Goal: Find specific page/section: Find specific page/section

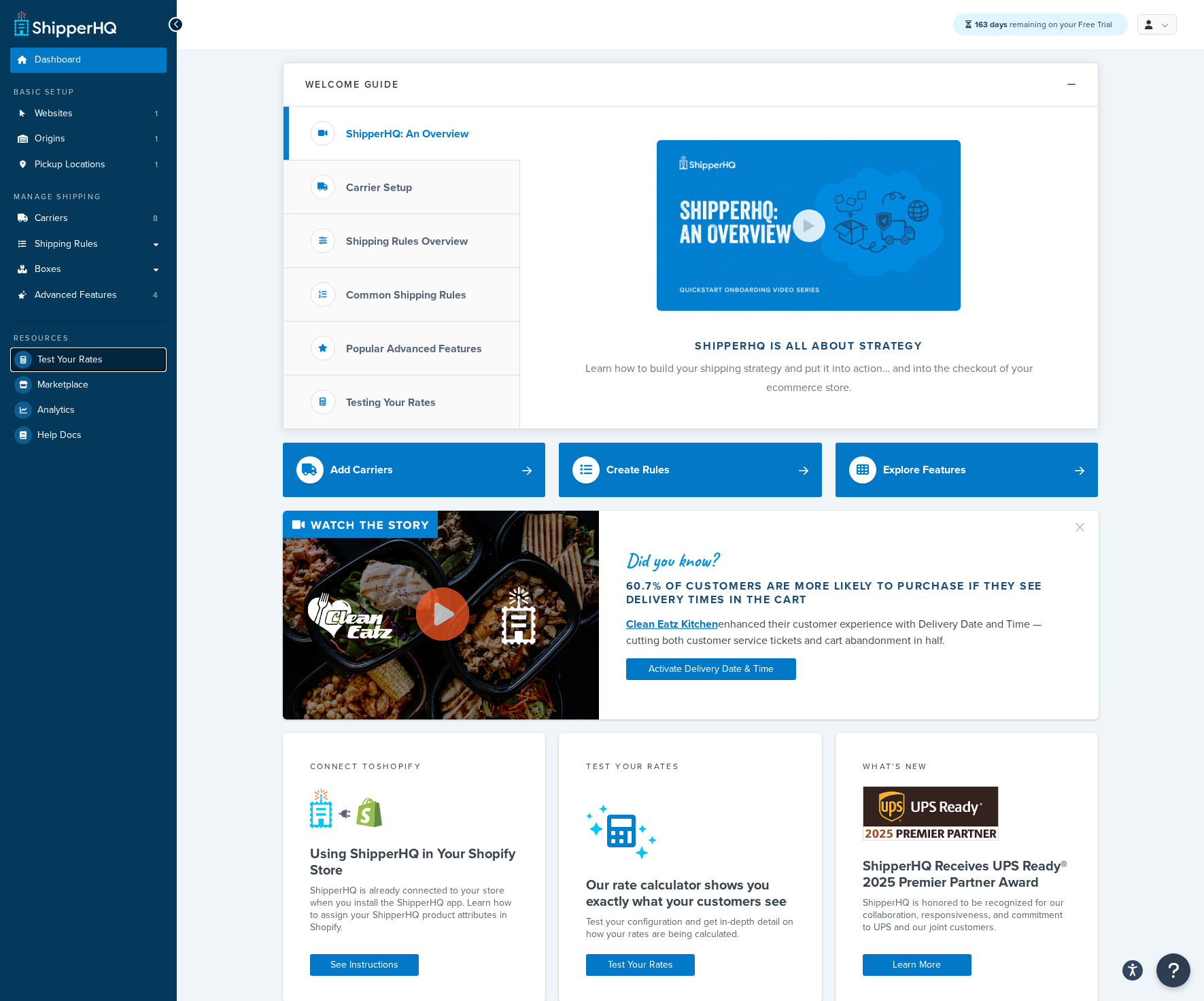
click at [104, 357] on link "Test Your Rates" at bounding box center [88, 360] width 156 height 25
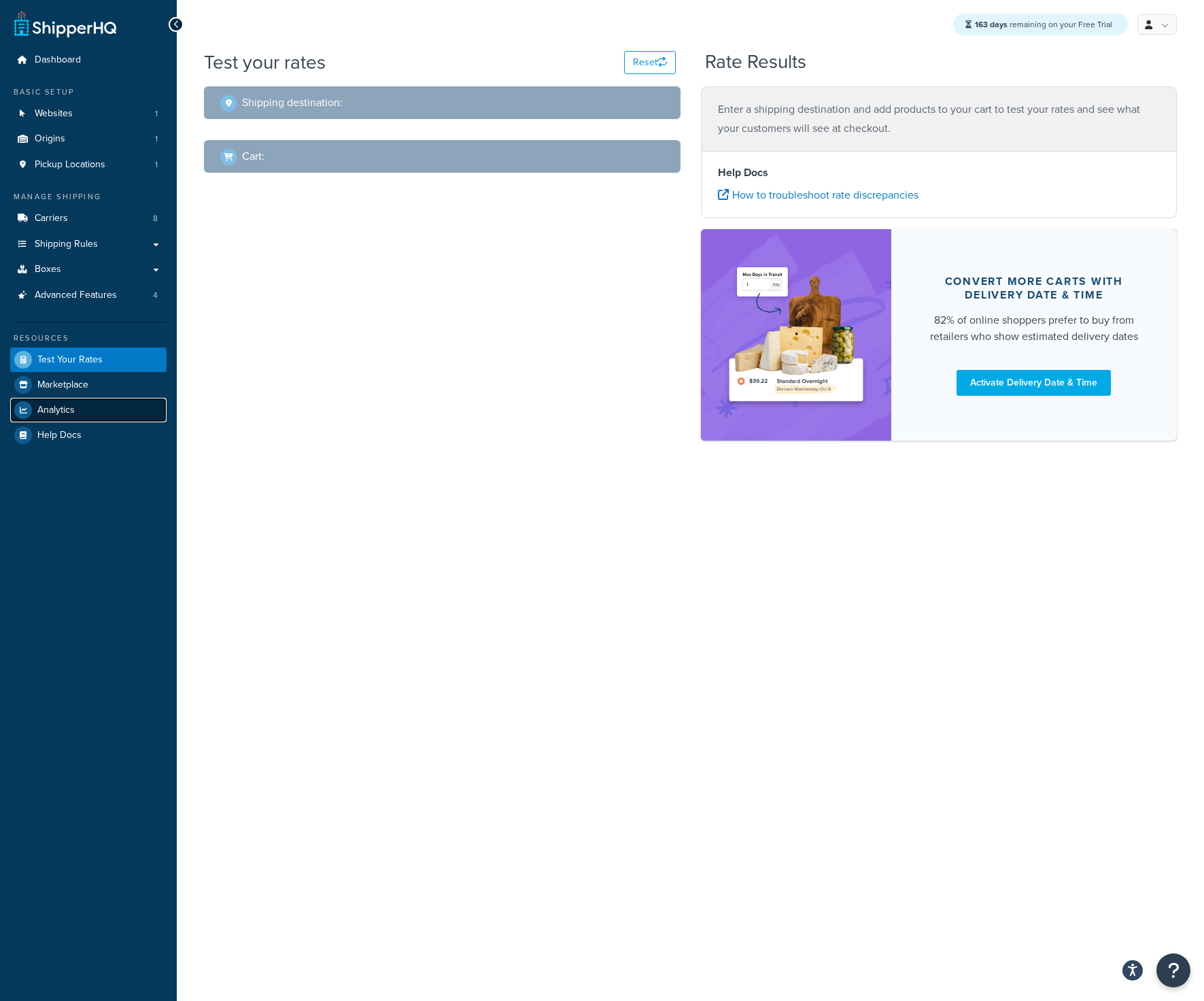
click at [92, 419] on link "Analytics" at bounding box center [88, 409] width 156 height 25
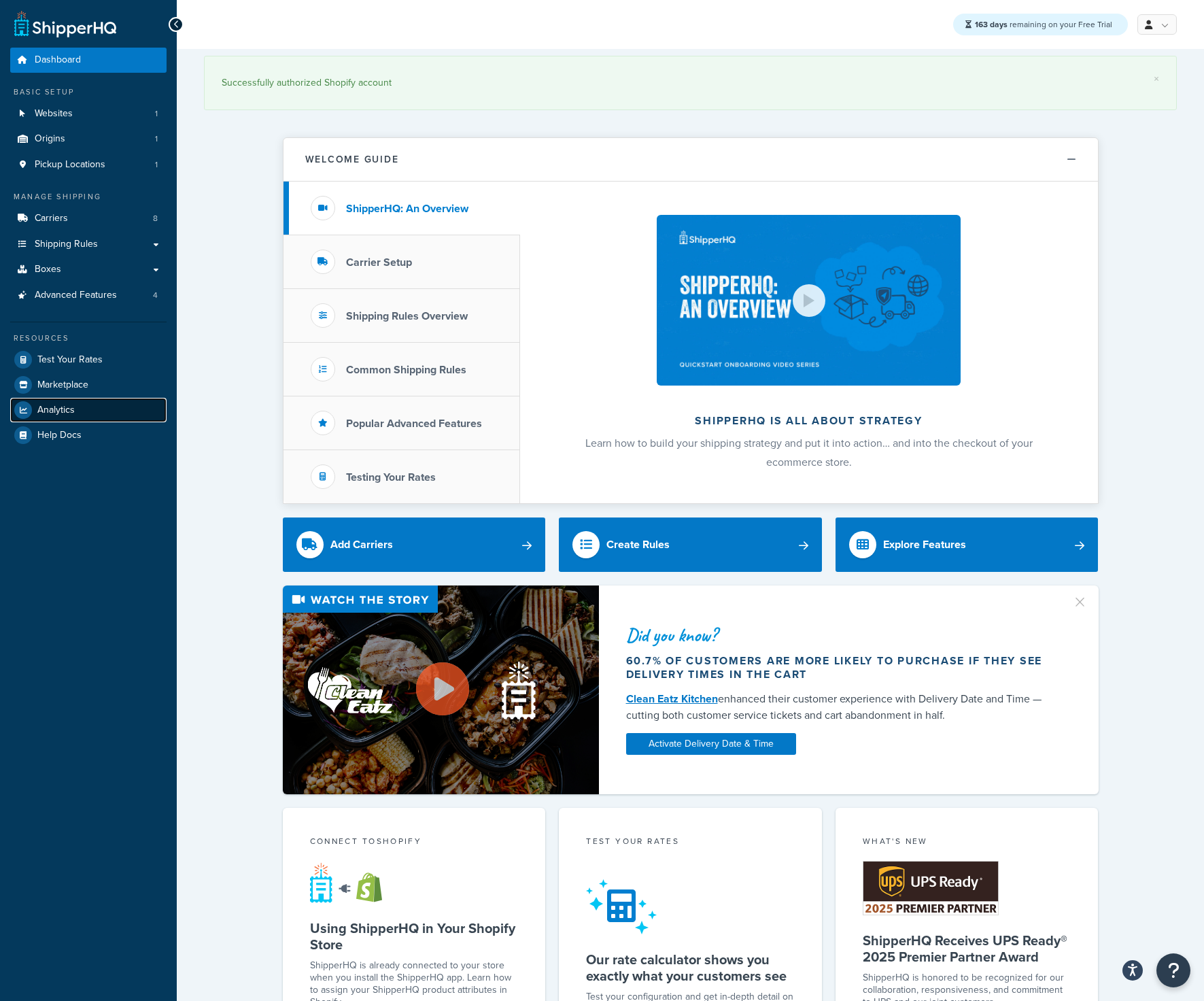
click at [105, 414] on link "Analytics" at bounding box center [88, 409] width 156 height 25
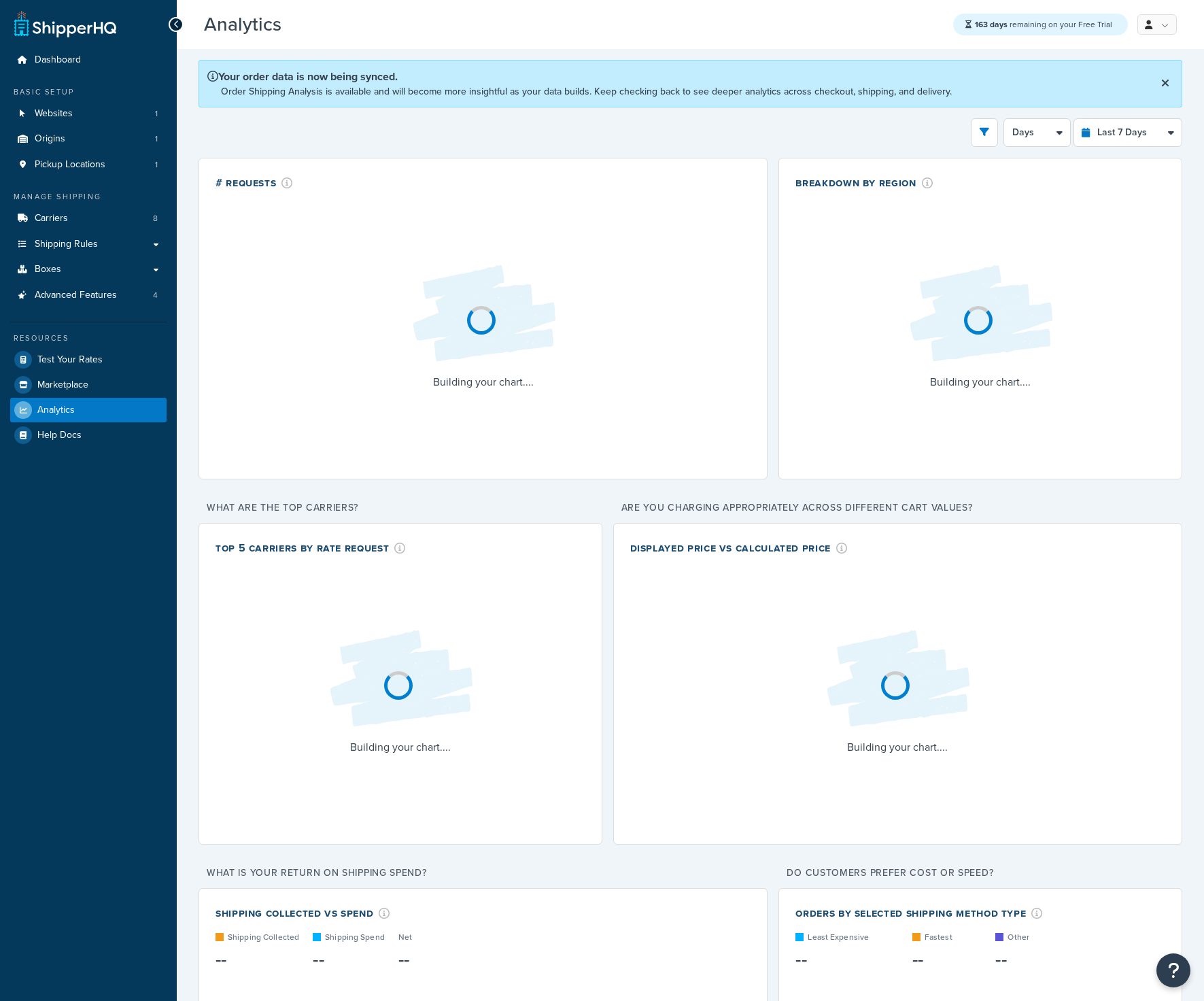
select select "last_7_days"
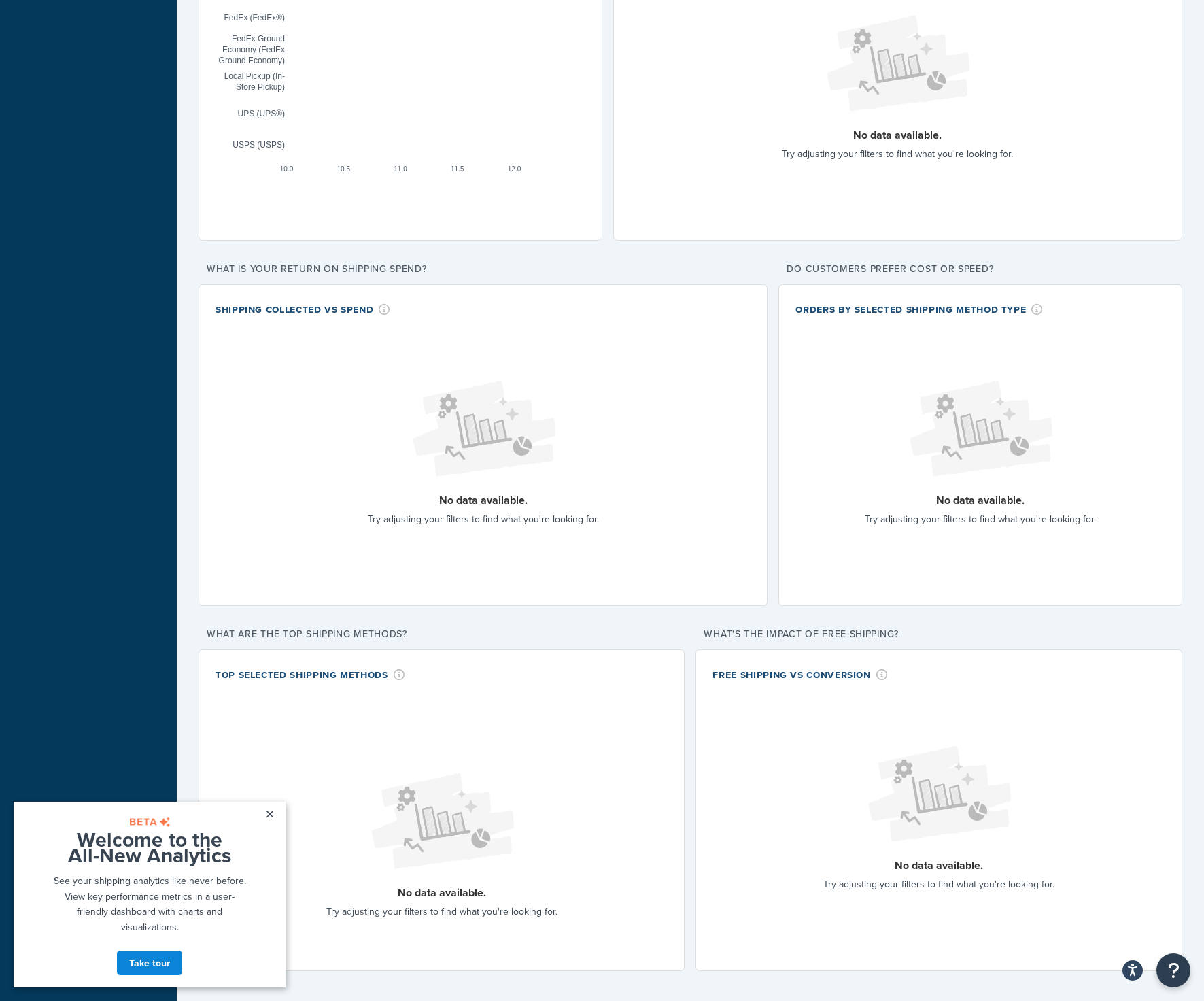
scroll to position [27, 0]
